Goal: Navigation & Orientation: Find specific page/section

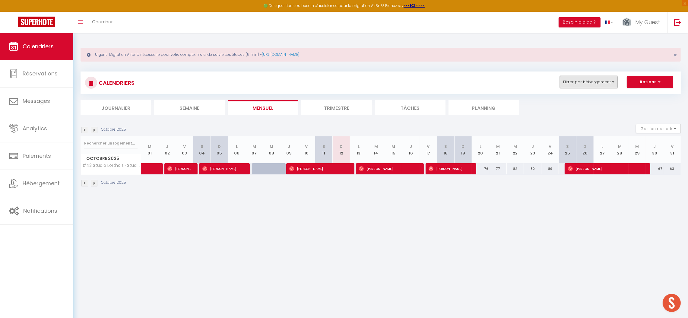
click at [596, 78] on button "Filtrer par hébergement" at bounding box center [589, 82] width 58 height 12
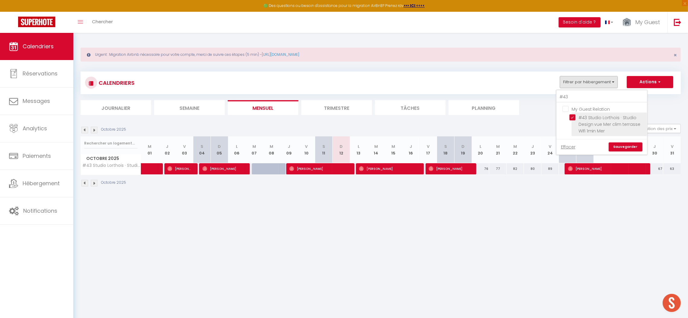
click at [573, 117] on input "#43 Studio Lorthois · Studio Design vue Mer clim terrasse Wifi 1min Mer" at bounding box center [606, 117] width 75 height 6
checkbox input "false"
click at [576, 97] on input "#43" at bounding box center [602, 97] width 90 height 11
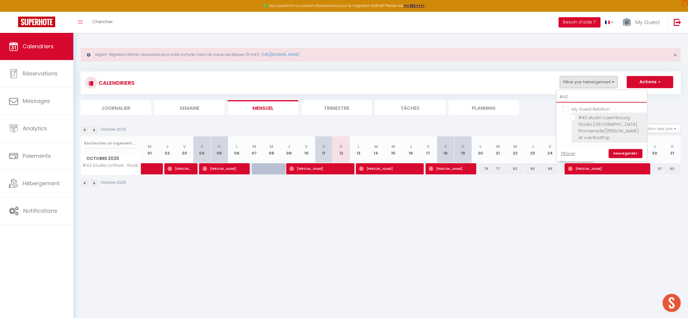
type input "#40"
click at [591, 119] on input "#40 studio Luxembourg · Studio [GEOGRAPHIC_DATA] Promenade/[PERSON_NAME] et vue…" at bounding box center [606, 117] width 75 height 6
checkbox input "true"
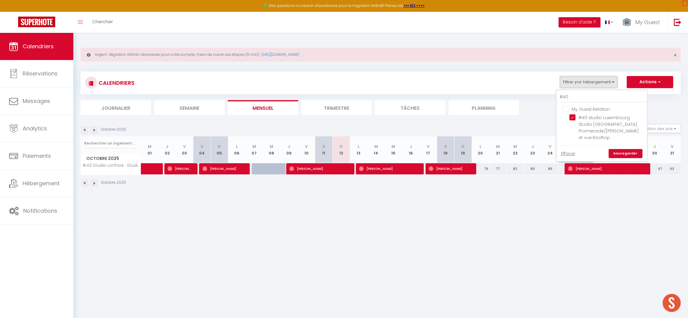
click at [623, 150] on link "Sauvegarder" at bounding box center [626, 153] width 34 height 9
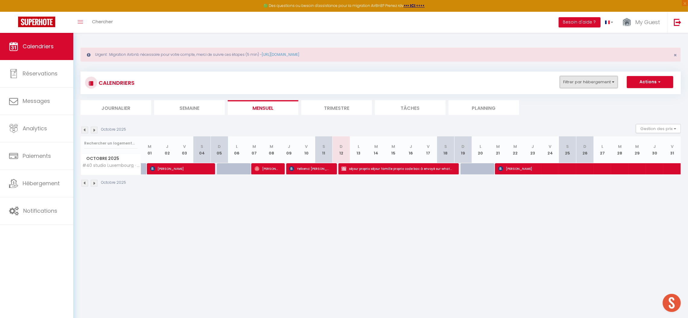
click at [587, 79] on button "Filtrer par hébergement" at bounding box center [589, 82] width 58 height 12
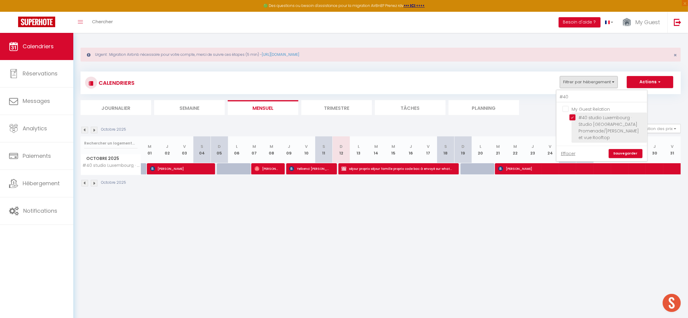
click at [570, 117] on input "#40 studio Luxembourg · Studio [GEOGRAPHIC_DATA] Promenade/[PERSON_NAME] et vue…" at bounding box center [606, 117] width 75 height 6
checkbox input "false"
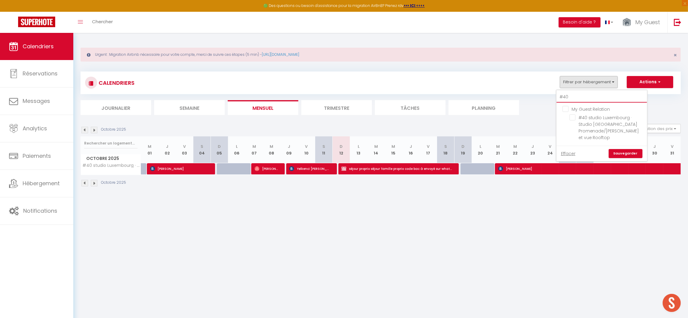
click at [571, 92] on input "#40" at bounding box center [602, 97] width 90 height 11
type input "#50"
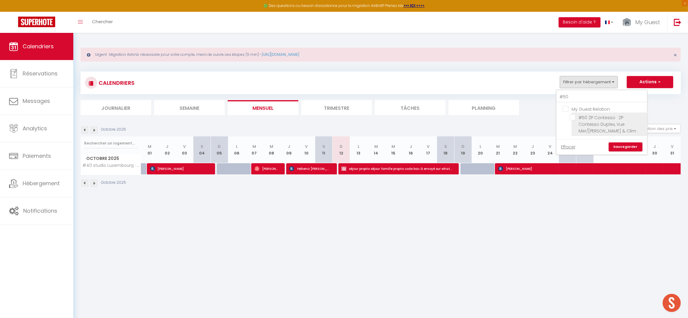
click at [601, 125] on span "#50 2P Contesso · 2P Contesso Duplex, Vue Mer/[PERSON_NAME] & Clim" at bounding box center [608, 124] width 58 height 19
click at [601, 120] on input "#50 2P Contesso · 2P Contesso Duplex, Vue Mer/[PERSON_NAME] & Clim" at bounding box center [606, 117] width 75 height 6
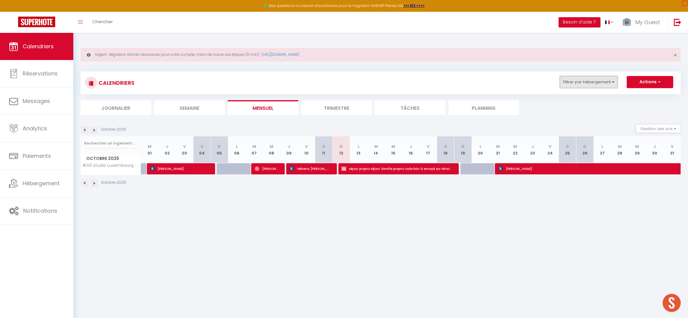
click at [599, 80] on button "Filtrer par hébergement" at bounding box center [589, 82] width 58 height 12
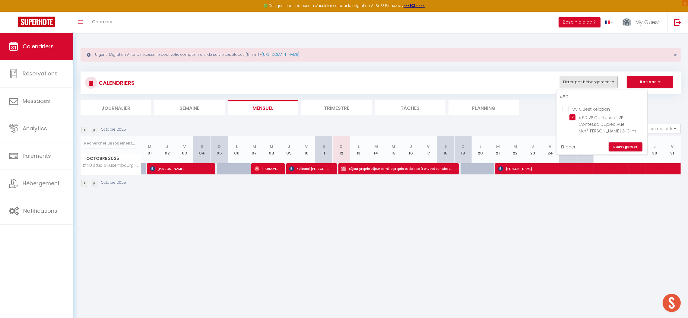
click at [622, 147] on link "Sauvegarder" at bounding box center [626, 146] width 34 height 9
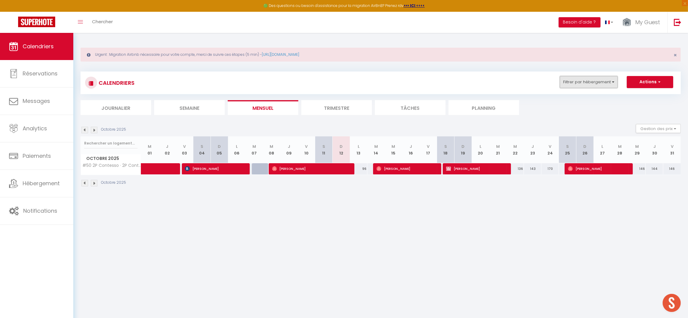
click at [571, 81] on button "Filtrer par hébergement" at bounding box center [589, 82] width 58 height 12
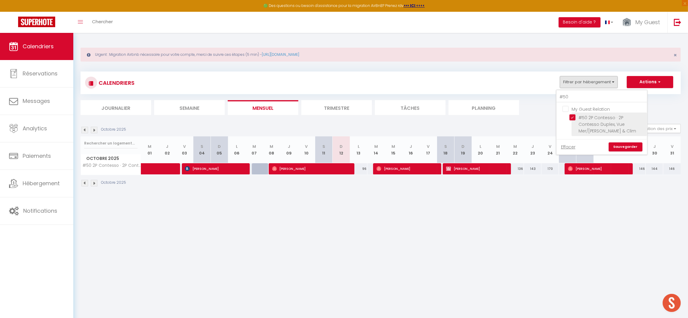
click at [573, 116] on input "#50 2P Contesso · 2P Contesso Duplex, Vue Mer/[PERSON_NAME] & Clim" at bounding box center [606, 117] width 75 height 6
checkbox input "false"
click at [572, 96] on input "#50" at bounding box center [602, 97] width 90 height 11
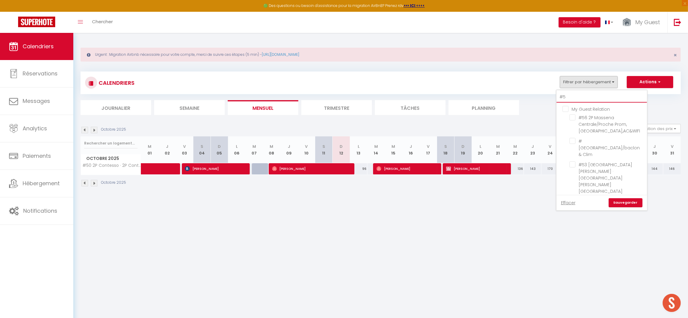
type input "#"
checkbox input "false"
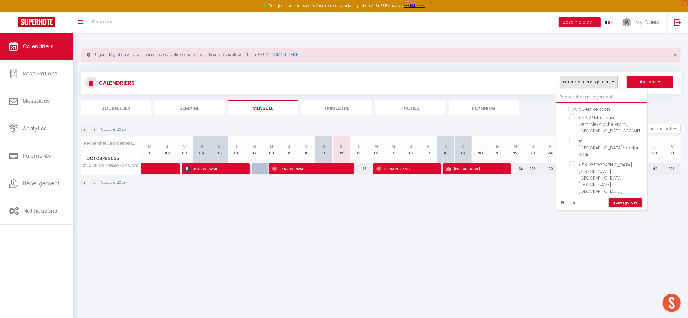
checkbox input "false"
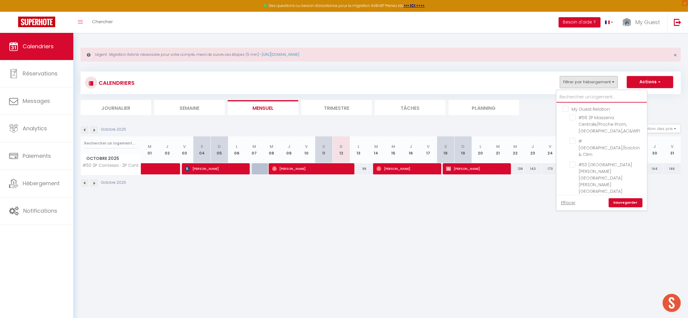
checkbox input "false"
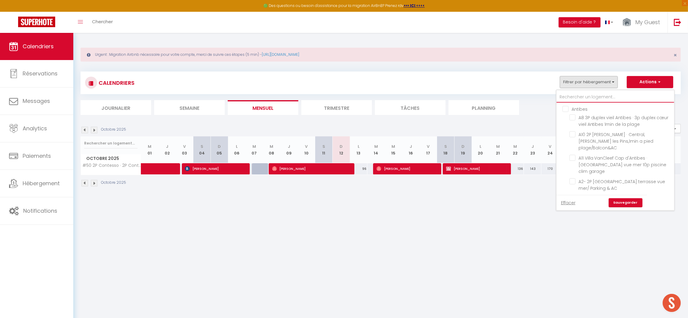
type input "L"
checkbox input "false"
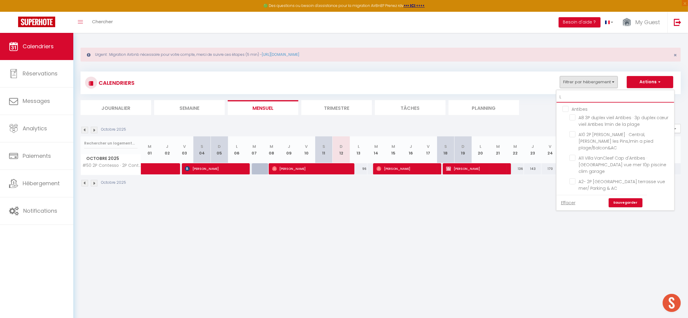
checkbox input "false"
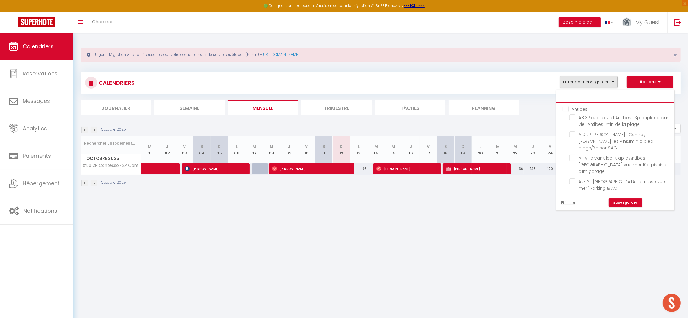
checkbox input "false"
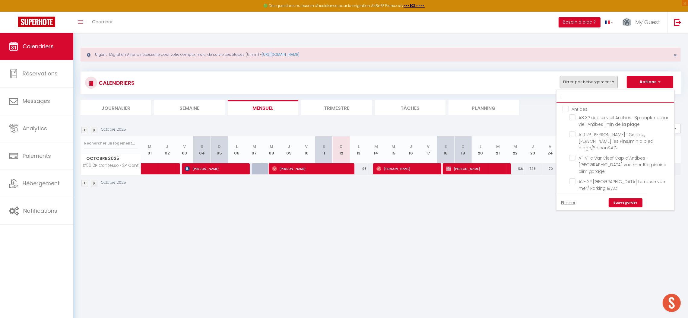
checkbox input "false"
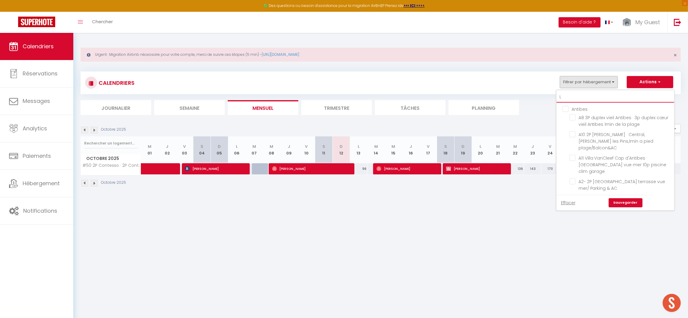
checkbox input "false"
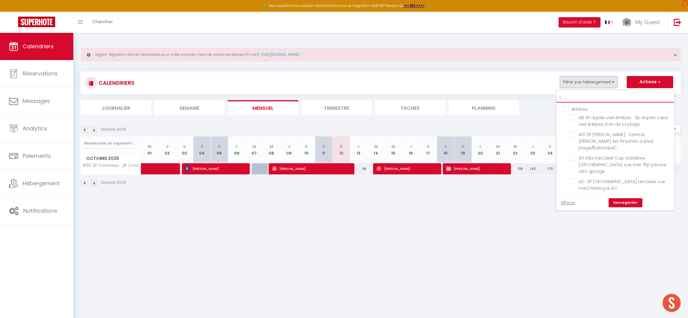
checkbox input "false"
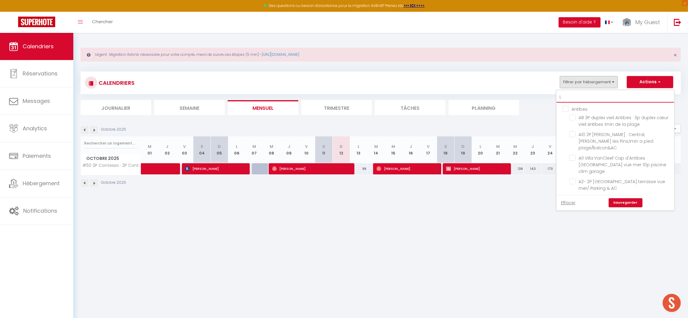
checkbox input "false"
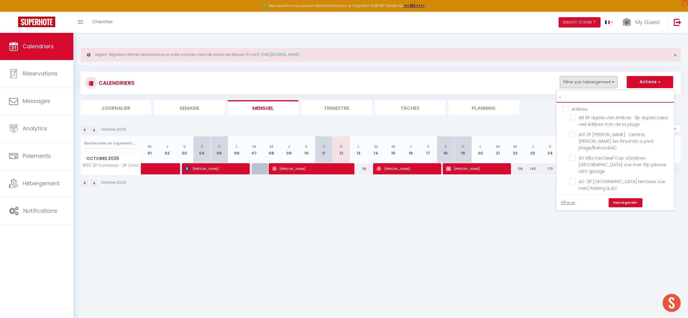
checkbox input "false"
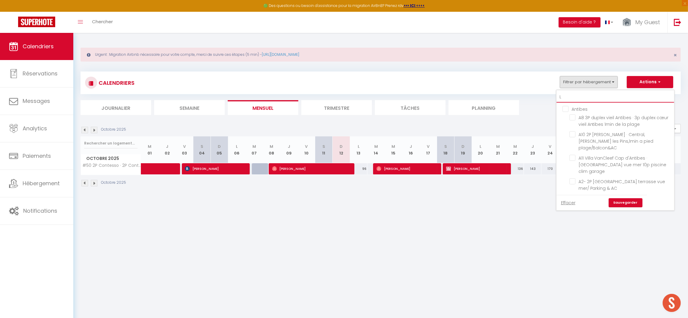
checkbox input "false"
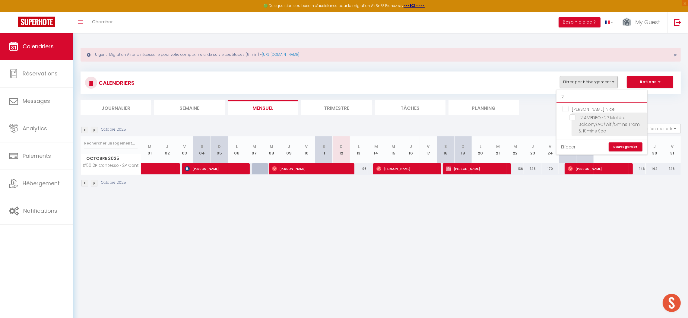
type input "L2"
click at [596, 122] on span "L2 AMEDEO · 2P Molière Balcony/AC/Wifi/5mins Tram & 10mins Sea" at bounding box center [610, 124] width 62 height 19
click at [596, 120] on input "L2 AMEDEO · 2P Molière Balcony/AC/Wifi/5mins Tram & 10mins Sea" at bounding box center [606, 117] width 75 height 6
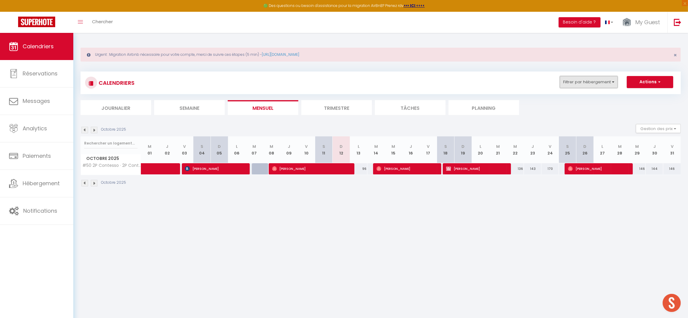
click at [607, 80] on button "Filtrer par hébergement" at bounding box center [589, 82] width 58 height 12
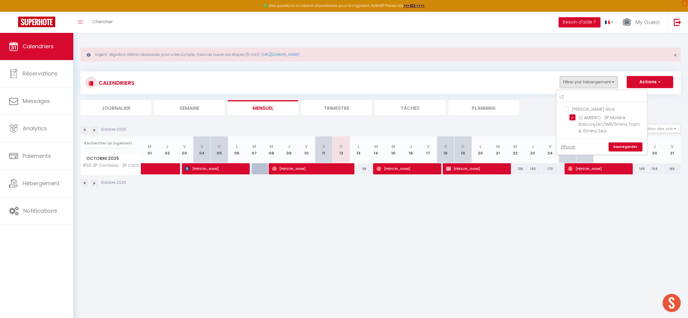
click at [625, 146] on link "Sauvegarder" at bounding box center [626, 146] width 34 height 9
